Goal: Task Accomplishment & Management: Manage account settings

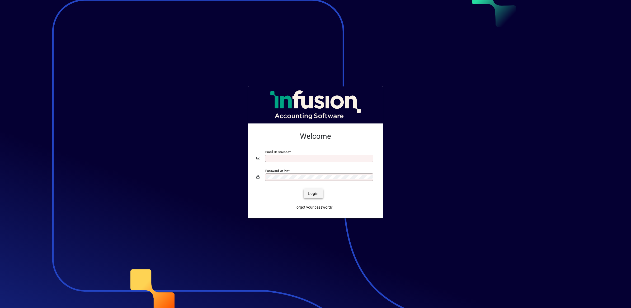
type input "**********"
click at [310, 194] on span "Login" at bounding box center [313, 194] width 11 height 6
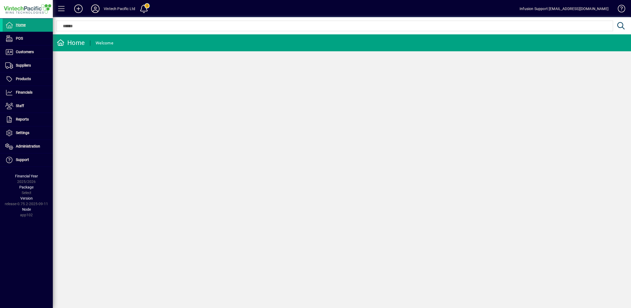
click at [92, 10] on icon at bounding box center [95, 8] width 11 height 8
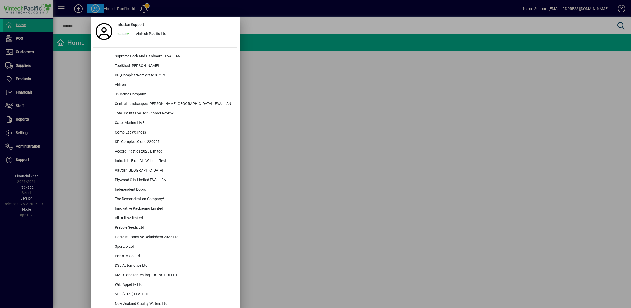
click at [72, 84] on div at bounding box center [315, 154] width 631 height 308
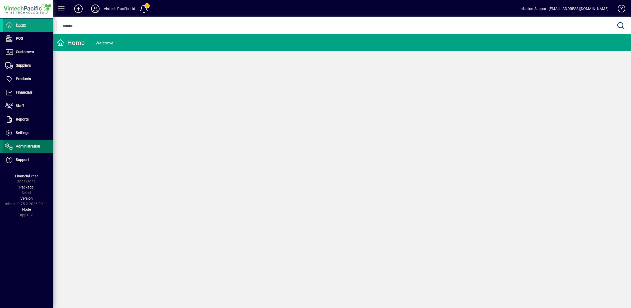
click at [26, 147] on span "Administration" at bounding box center [28, 146] width 24 height 4
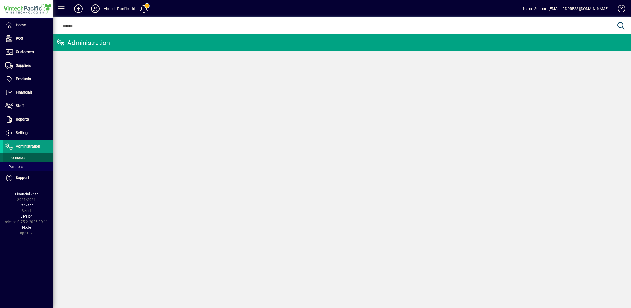
click at [21, 159] on span "Licensees" at bounding box center [14, 157] width 19 height 4
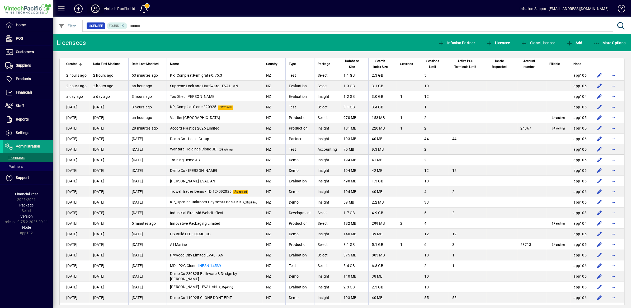
click at [98, 9] on icon at bounding box center [95, 8] width 11 height 8
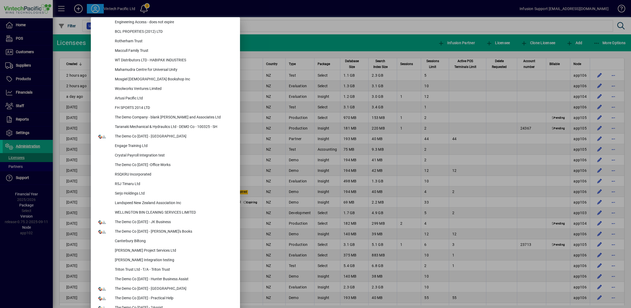
scroll to position [2190, 0]
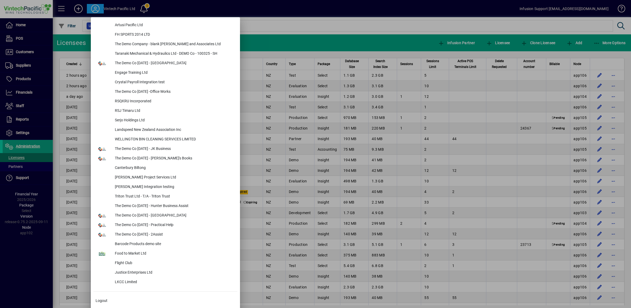
click at [18, 158] on div at bounding box center [315, 154] width 631 height 308
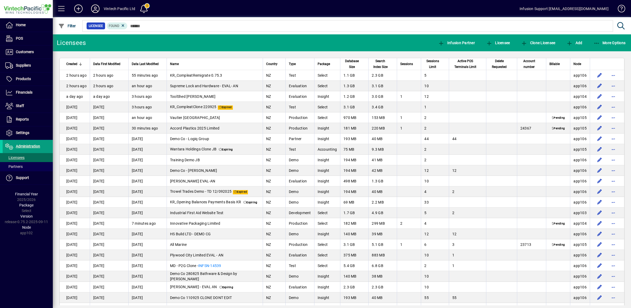
click at [92, 6] on icon at bounding box center [95, 8] width 11 height 8
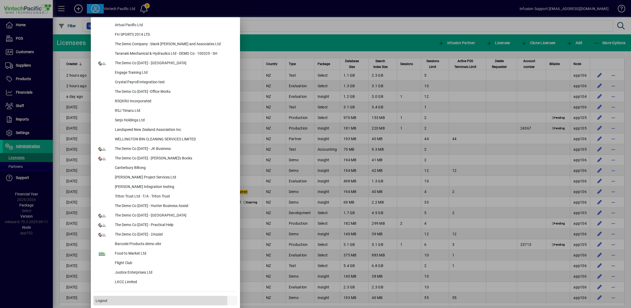
click at [102, 302] on span "Logout" at bounding box center [102, 301] width 12 height 6
